Goal: Transaction & Acquisition: Purchase product/service

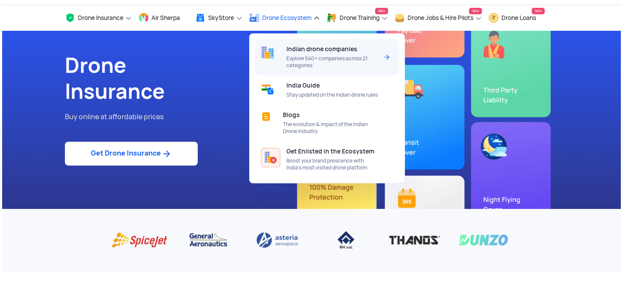
scroll to position [26, 0]
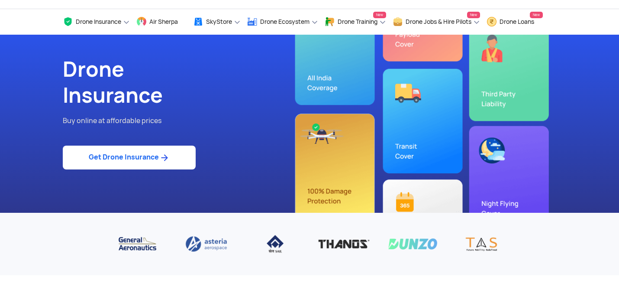
click at [102, 157] on link "Get Drone Insurance" at bounding box center [129, 157] width 133 height 24
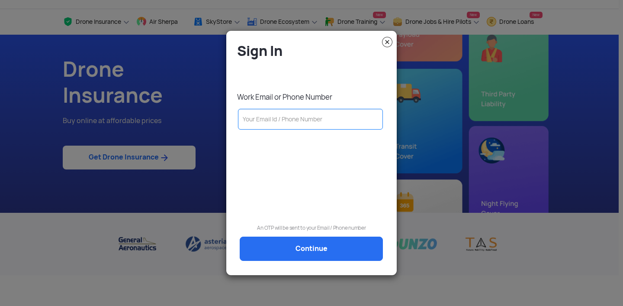
click at [266, 117] on input "text" at bounding box center [310, 119] width 145 height 21
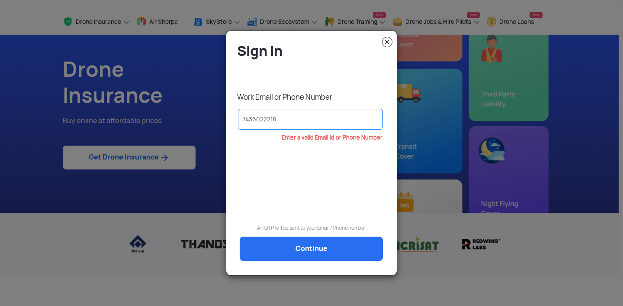
type input "7436022218"
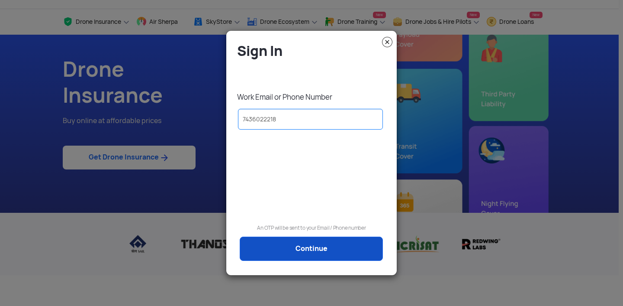
click at [309, 245] on link "Continue" at bounding box center [311, 248] width 143 height 24
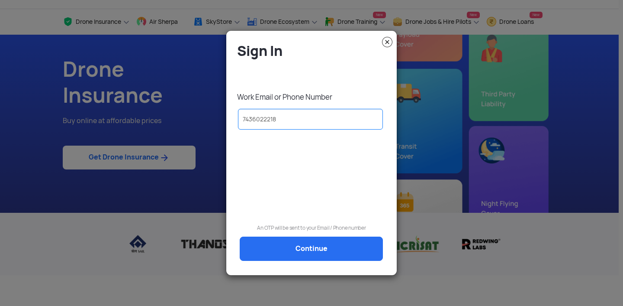
scroll to position [0, 0]
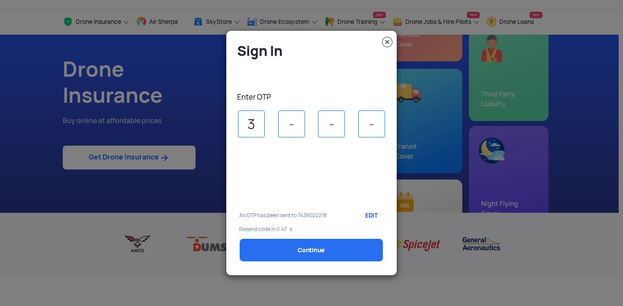
type input "3"
type input "2"
type input "5"
select select "1000000"
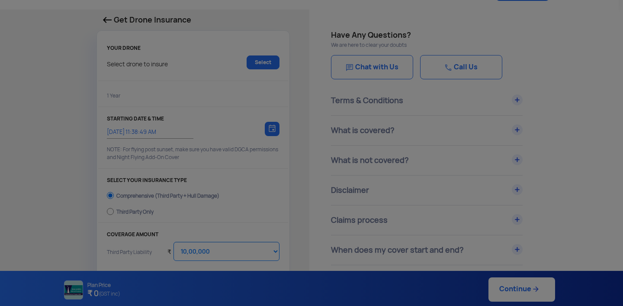
type input "[DATE] 11:48:00 AM"
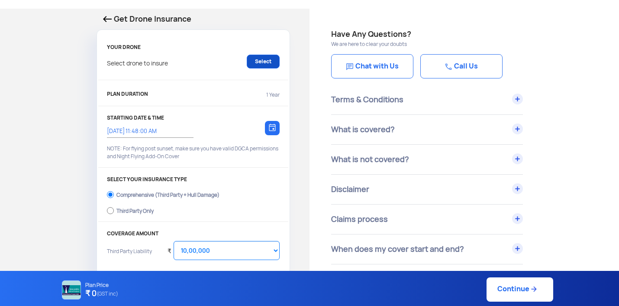
click at [276, 59] on link "Select" at bounding box center [263, 62] width 33 height 14
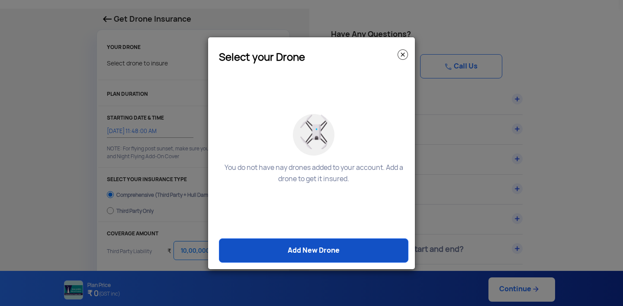
click at [343, 251] on link "Add New Drone" at bounding box center [314, 250] width 190 height 24
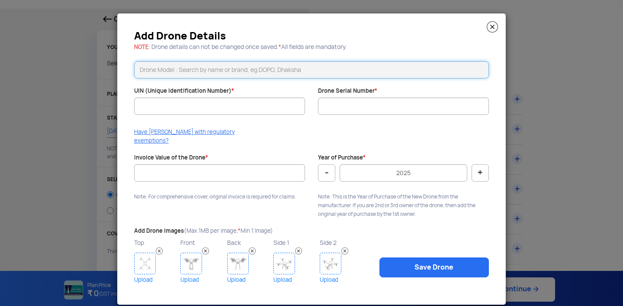
click at [219, 72] on input "text" at bounding box center [311, 69] width 355 height 17
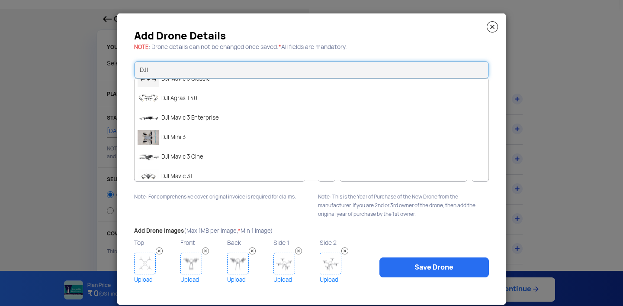
scroll to position [1082, 0]
click at [200, 135] on li "DJI Mini 3" at bounding box center [312, 136] width 354 height 19
type input "DJI Mini 3"
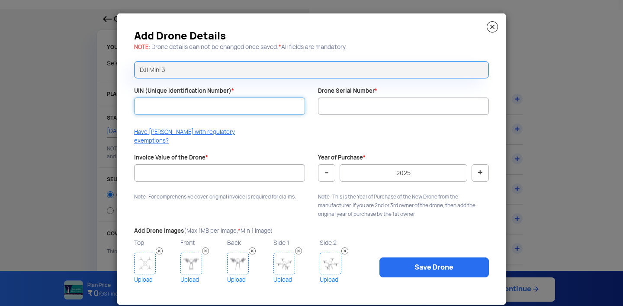
click at [217, 106] on input "UIN (Unique Identification Number) *" at bounding box center [219, 105] width 171 height 17
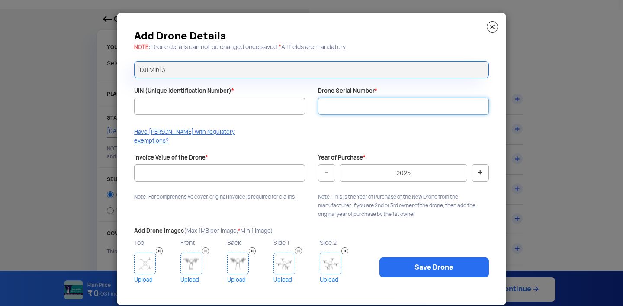
click at [375, 99] on input "Drone Serial Number *" at bounding box center [403, 105] width 171 height 17
paste input "1581F5YHX23B80025XQA"
type input "1581F5YHX23B80025XQA"
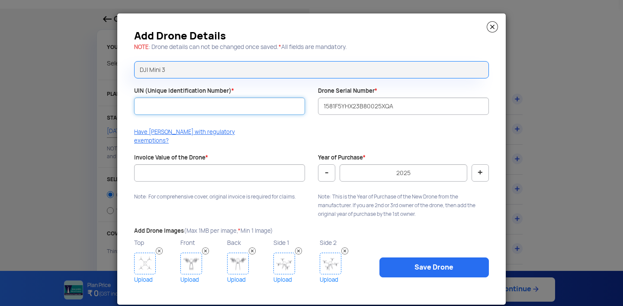
click at [220, 113] on input "UIN (Unique Identification Number) *" at bounding box center [219, 105] width 171 height 17
paste input "UA00HUQN0EX"
type input "UA00HUQN0EX"
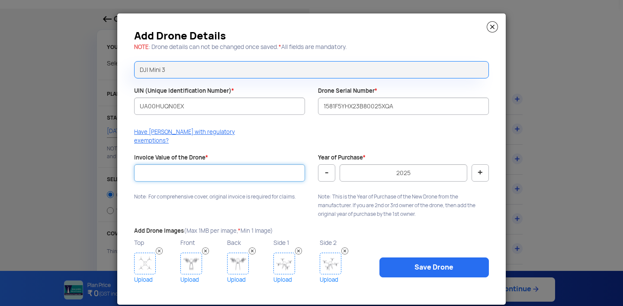
click at [205, 165] on input "Invoice Value of the Drone *" at bounding box center [219, 172] width 171 height 17
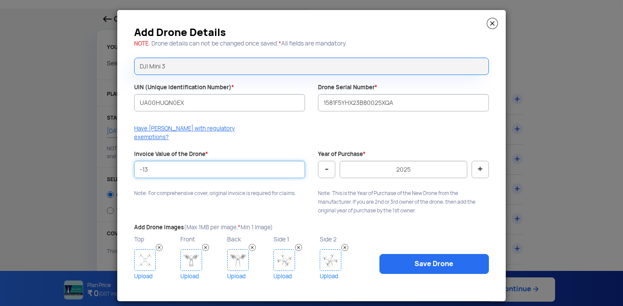
type input "-1"
type input "25000"
click at [186, 161] on input "25000" at bounding box center [219, 169] width 171 height 17
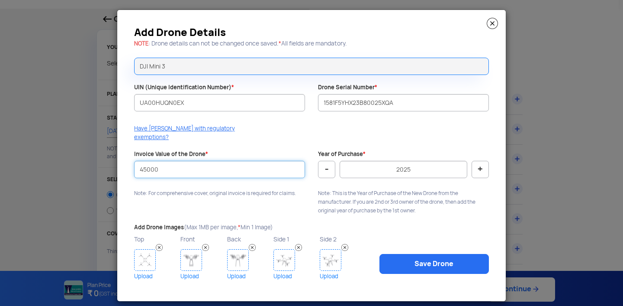
type input "45000"
click at [320, 161] on button "-" at bounding box center [326, 169] width 17 height 17
type input "2024"
click at [144, 257] on img at bounding box center [145, 260] width 22 height 22
